Goal: Task Accomplishment & Management: Use online tool/utility

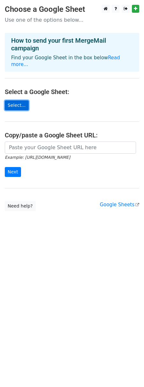
click at [19, 100] on link "Select..." at bounding box center [17, 105] width 24 height 10
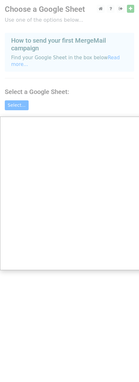
click at [33, 100] on div at bounding box center [72, 193] width 144 height 387
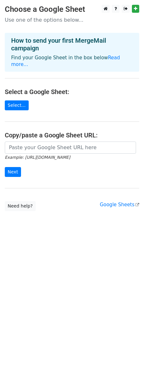
click at [25, 105] on main "Choose a Google Sheet Use one of the options below... How to send your first Me…" at bounding box center [72, 108] width 144 height 206
click at [22, 102] on link "Select..." at bounding box center [17, 105] width 24 height 10
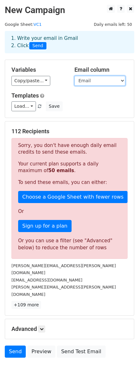
click at [94, 83] on select "Lead's Name Position Email LinkedIn" at bounding box center [100, 81] width 51 height 10
drag, startPoint x: 95, startPoint y: 83, endPoint x: 90, endPoint y: 84, distance: 5.3
click at [95, 83] on select "Lead's Name Position Email LinkedIn" at bounding box center [100, 81] width 51 height 10
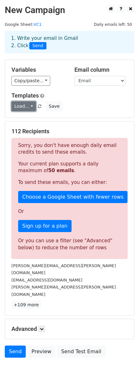
click at [30, 103] on link "Load..." at bounding box center [23, 106] width 25 height 10
click at [87, 102] on div "Load... No templates saved Save" at bounding box center [70, 106] width 126 height 10
drag, startPoint x: 47, startPoint y: 142, endPoint x: 95, endPoint y: 151, distance: 48.8
click at [95, 151] on div "Sorry, you don't have enough daily email credits to send these emails. Your cur…" at bounding box center [69, 198] width 116 height 121
click at [95, 151] on p "Sorry, you don't have enough daily email credits to send these emails." at bounding box center [69, 148] width 103 height 13
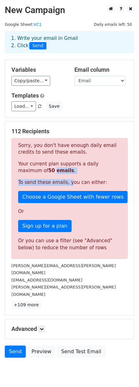
drag, startPoint x: 25, startPoint y: 169, endPoint x: 66, endPoint y: 182, distance: 43.0
click at [66, 182] on div "Sorry, you don't have enough daily email credits to send these emails. Your cur…" at bounding box center [69, 198] width 116 height 121
click at [66, 182] on p "To send these emails, you can either:" at bounding box center [69, 182] width 103 height 7
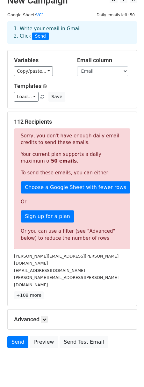
scroll to position [11, 0]
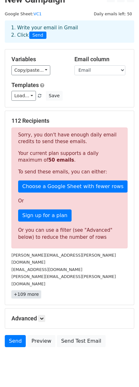
click at [24, 291] on link "+109 more" at bounding box center [26, 295] width 30 height 8
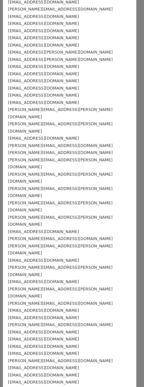
scroll to position [474, 0]
